Goal: Navigation & Orientation: Find specific page/section

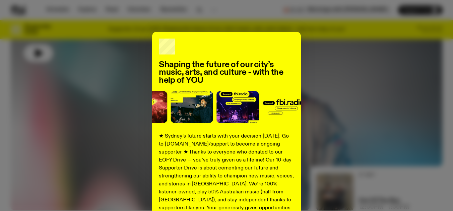
scroll to position [102, 0]
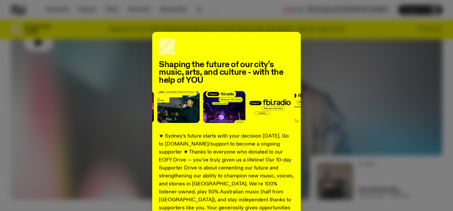
click at [217, 54] on div "Shaping the future of our city’s music, arts, and culture - with the help of YO…" at bounding box center [226, 168] width 149 height 273
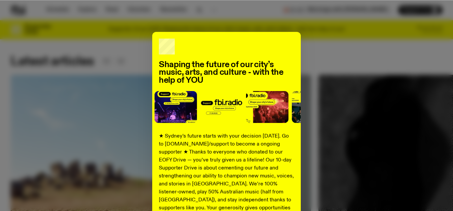
scroll to position [1063, 0]
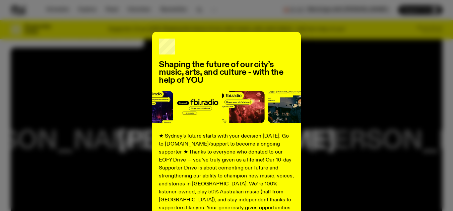
click at [300, 156] on div "Shaping the future of our city’s music, arts, and culture - with the help of YO…" at bounding box center [226, 168] width 149 height 273
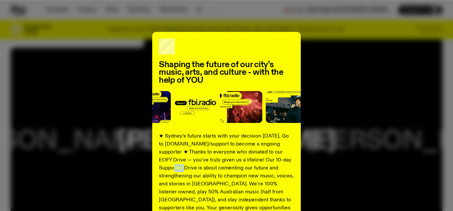
drag, startPoint x: 300, startPoint y: 156, endPoint x: 292, endPoint y: 162, distance: 9.8
click at [292, 162] on div "Shaping the future of our city’s music, arts, and culture - with the help of YO…" at bounding box center [226, 168] width 149 height 273
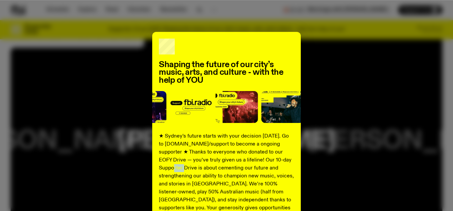
click at [292, 162] on p "★ Sydney’s future starts with your decision [DATE]. Go to [DOMAIN_NAME]/support…" at bounding box center [226, 199] width 135 height 135
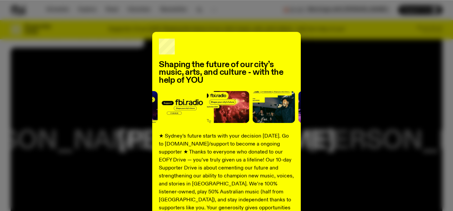
click at [230, 50] on div "Shaping the future of our city’s music, arts, and culture - with the help of YO…" at bounding box center [226, 168] width 149 height 273
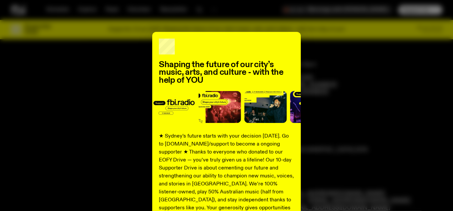
scroll to position [51, 0]
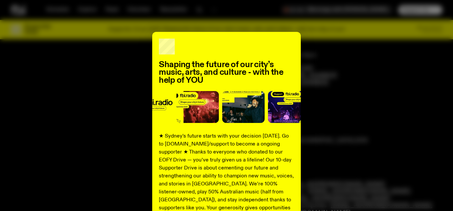
click at [284, 93] on img at bounding box center [289, 107] width 42 height 32
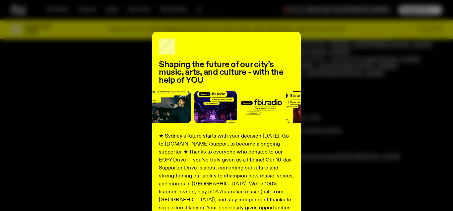
scroll to position [532, 0]
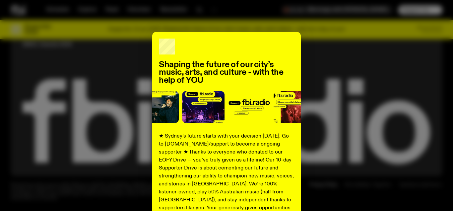
click at [295, 158] on div "Shaping the future of our city’s music, arts, and culture - with the help of YO…" at bounding box center [226, 168] width 149 height 273
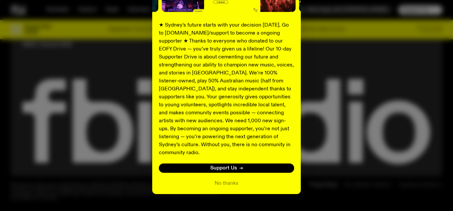
scroll to position [118, 0]
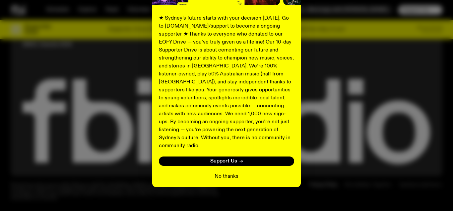
click at [224, 172] on button "No thanks" at bounding box center [227, 176] width 24 height 8
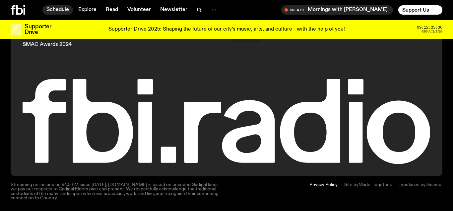
click at [66, 13] on link "Schedule" at bounding box center [57, 9] width 31 height 9
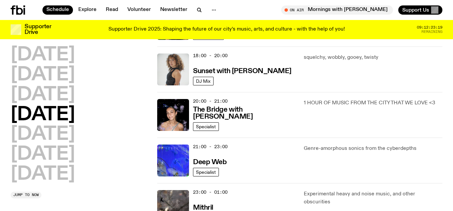
scroll to position [310, 0]
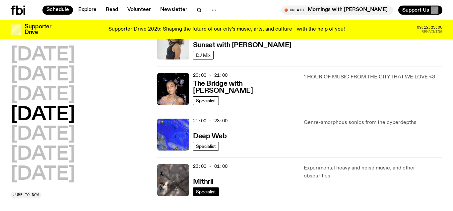
click at [212, 193] on span "Specialist" at bounding box center [206, 191] width 20 height 5
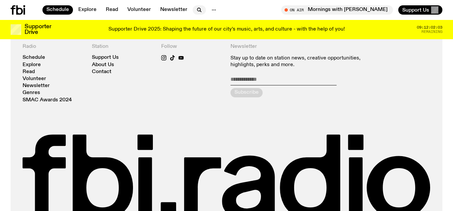
click at [196, 11] on icon "button" at bounding box center [199, 10] width 8 height 8
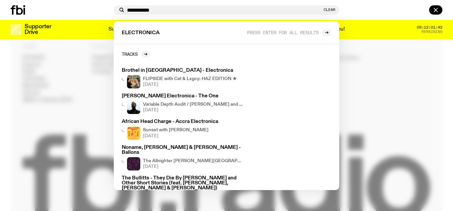
type input "**********"
click at [339, 170] on div at bounding box center [226, 105] width 453 height 211
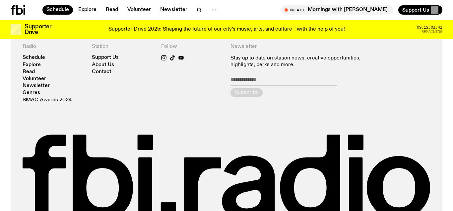
click at [339, 171] on icon at bounding box center [310, 176] width 60 height 84
